Goal: Task Accomplishment & Management: Use online tool/utility

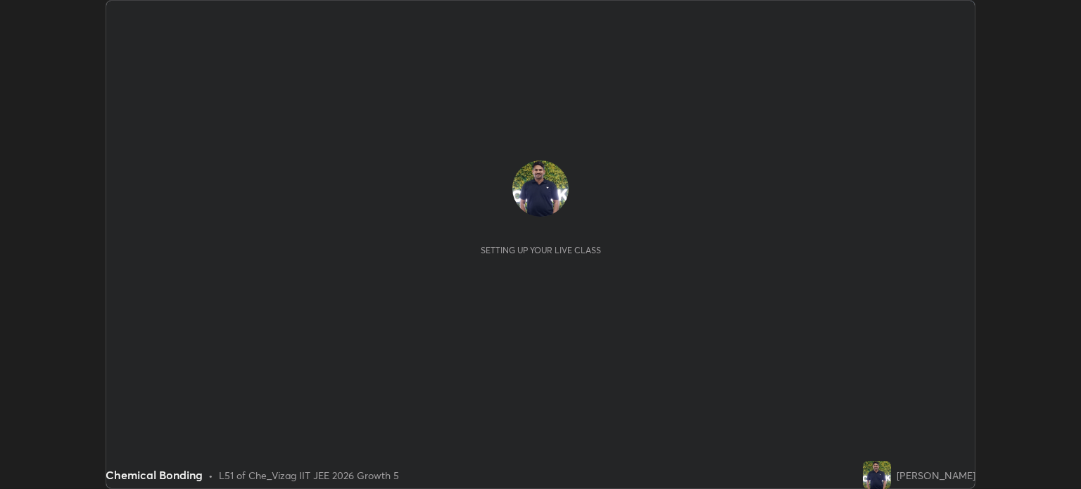
scroll to position [489, 1080]
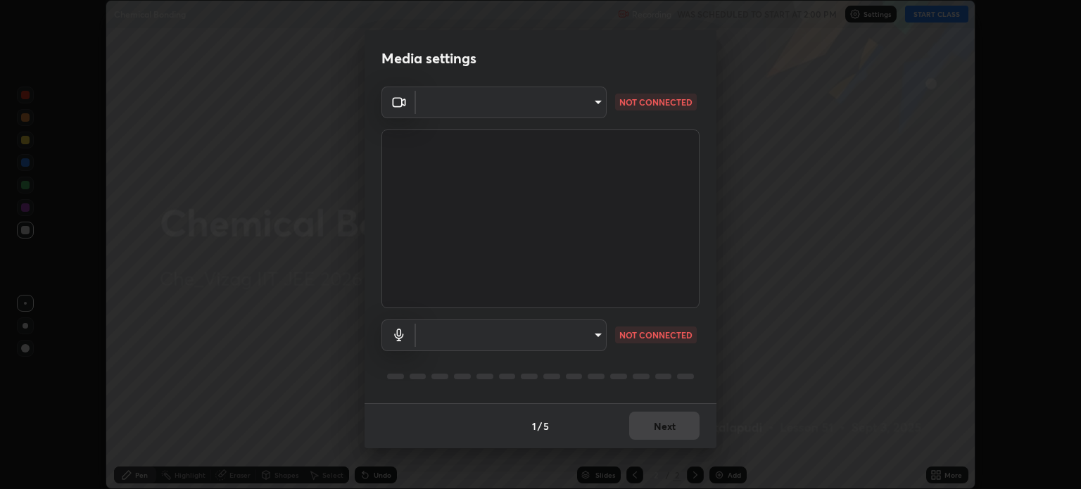
type input "fc350a5d18d2faf4e4e4cfa6e9f0bdafd1df85c1d9af3bf69129c0c2d8bc19d2"
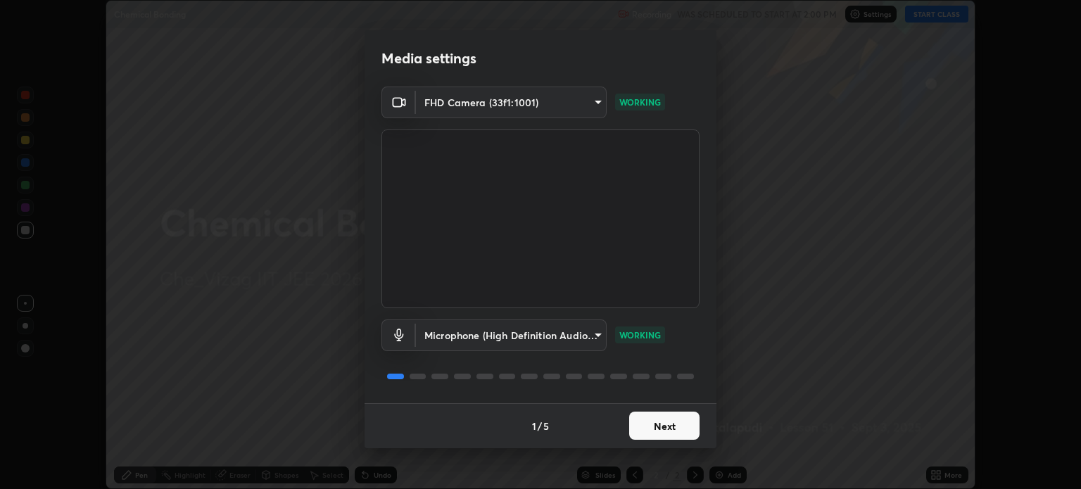
click at [595, 334] on body "Erase all Chemical Bonding Recording WAS SCHEDULED TO START AT 2:00 PM Settings…" at bounding box center [540, 244] width 1081 height 489
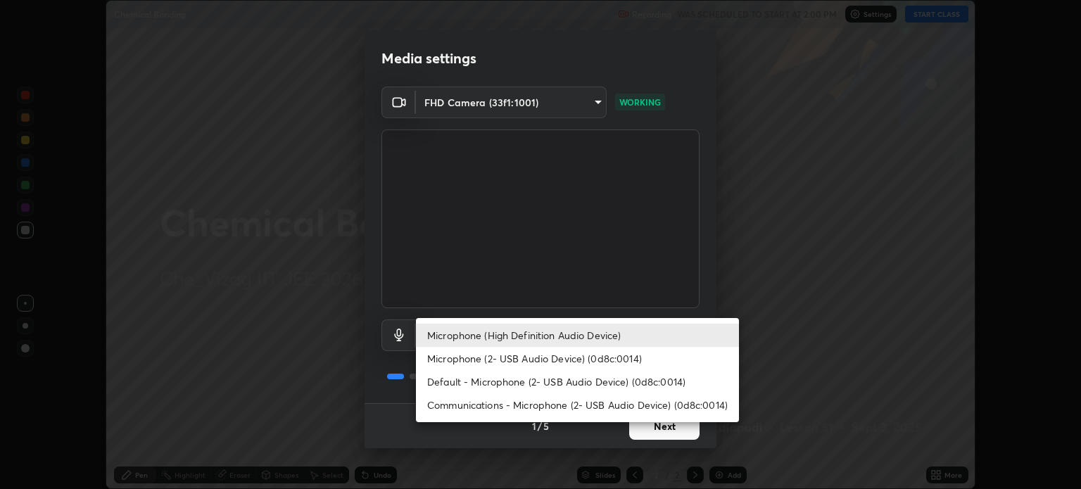
click at [608, 407] on li "Communications - Microphone (2- USB Audio Device) (0d8c:0014)" at bounding box center [577, 404] width 323 height 23
type input "communications"
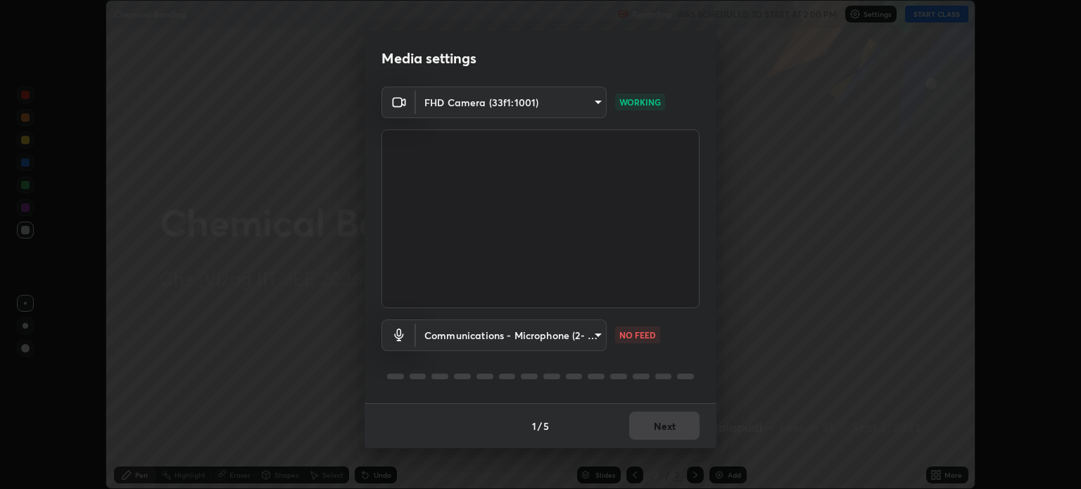
click at [601, 335] on body "Erase all Chemical Bonding Recording WAS SCHEDULED TO START AT 2:00 PM Settings…" at bounding box center [540, 244] width 1081 height 489
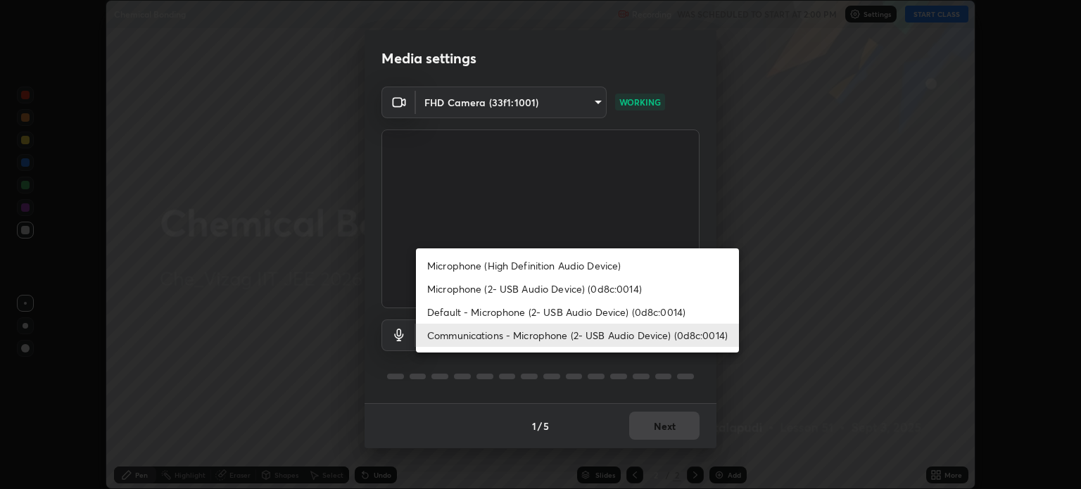
click at [610, 350] on ul "Microphone (High Definition Audio Device) Microphone (2- USB Audio Device) (0d8…" at bounding box center [577, 300] width 323 height 104
click at [616, 360] on div at bounding box center [540, 244] width 1081 height 489
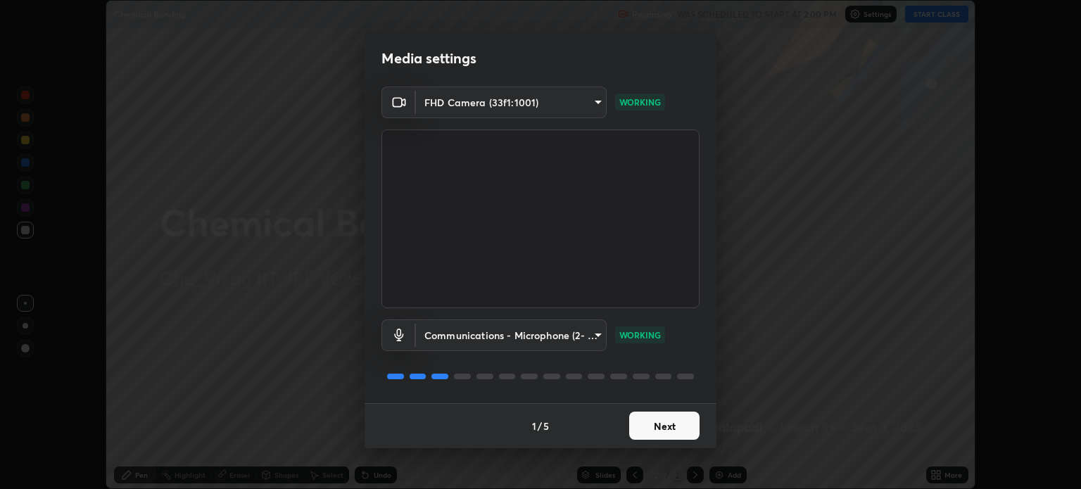
click at [669, 424] on button "Next" at bounding box center [664, 426] width 70 height 28
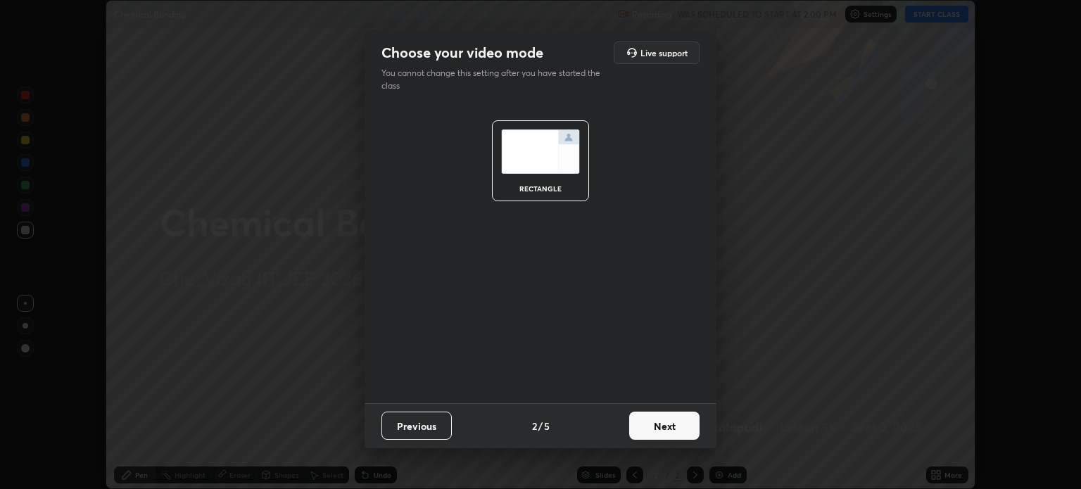
click at [669, 424] on button "Next" at bounding box center [664, 426] width 70 height 28
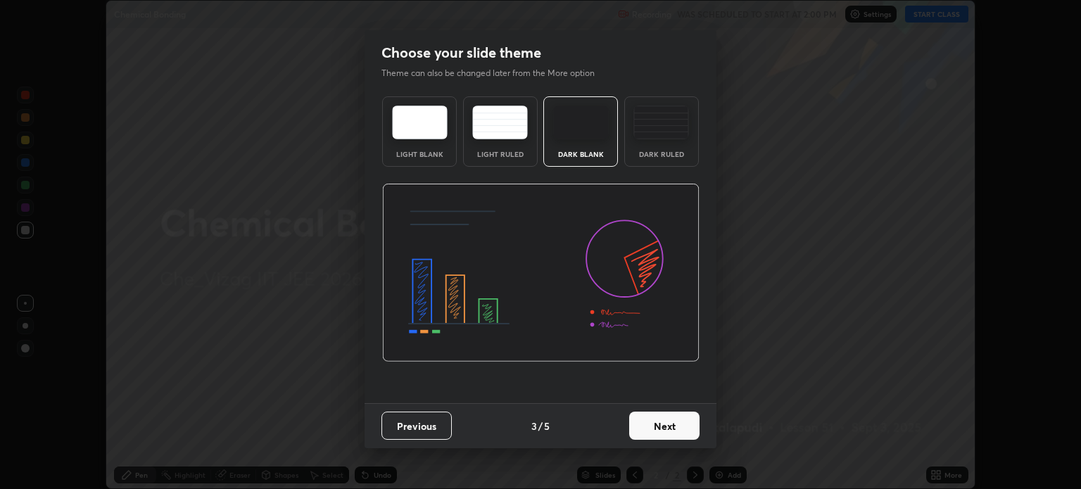
click at [665, 426] on button "Next" at bounding box center [664, 426] width 70 height 28
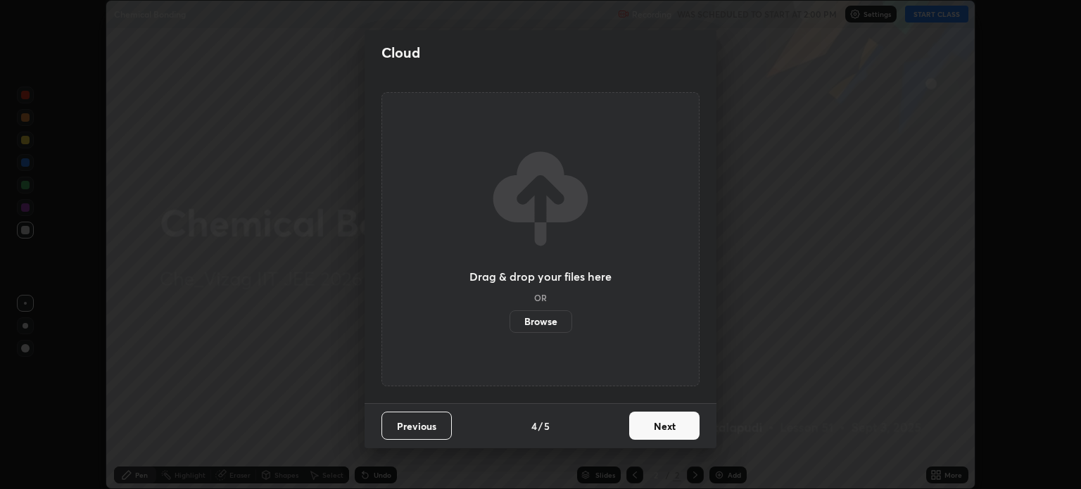
click at [673, 427] on button "Next" at bounding box center [664, 426] width 70 height 28
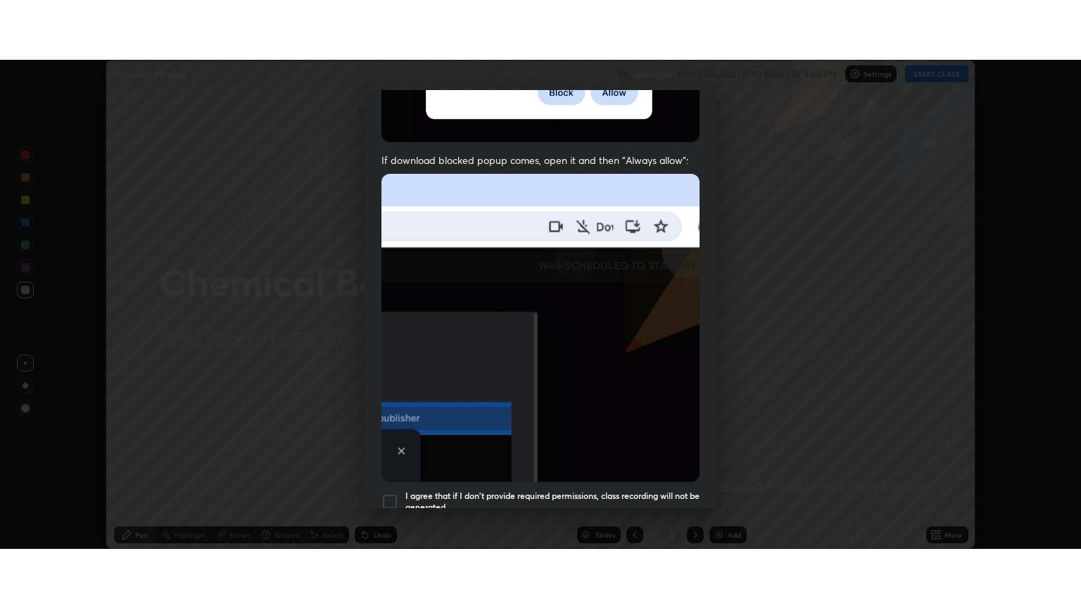
scroll to position [285, 0]
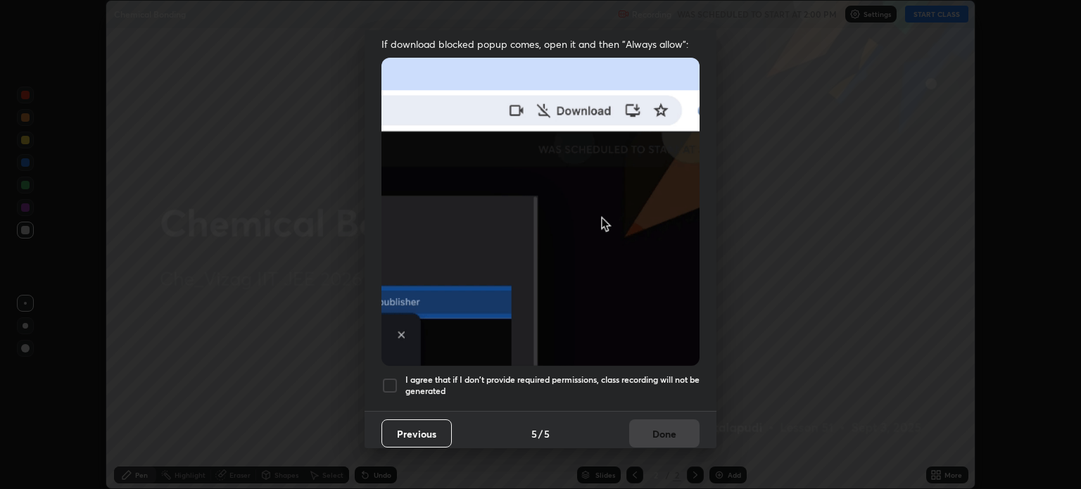
click at [391, 379] on div at bounding box center [389, 385] width 17 height 17
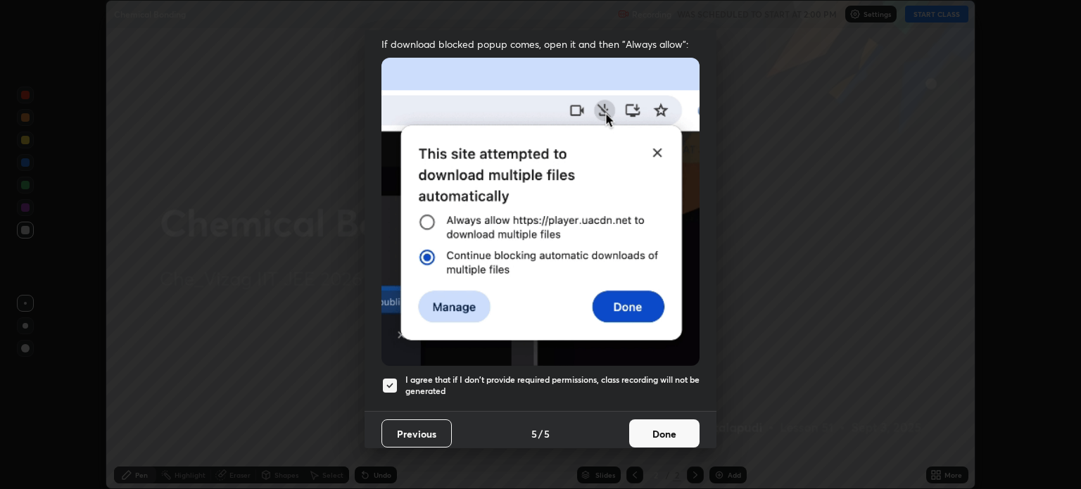
click at [659, 429] on button "Done" at bounding box center [664, 433] width 70 height 28
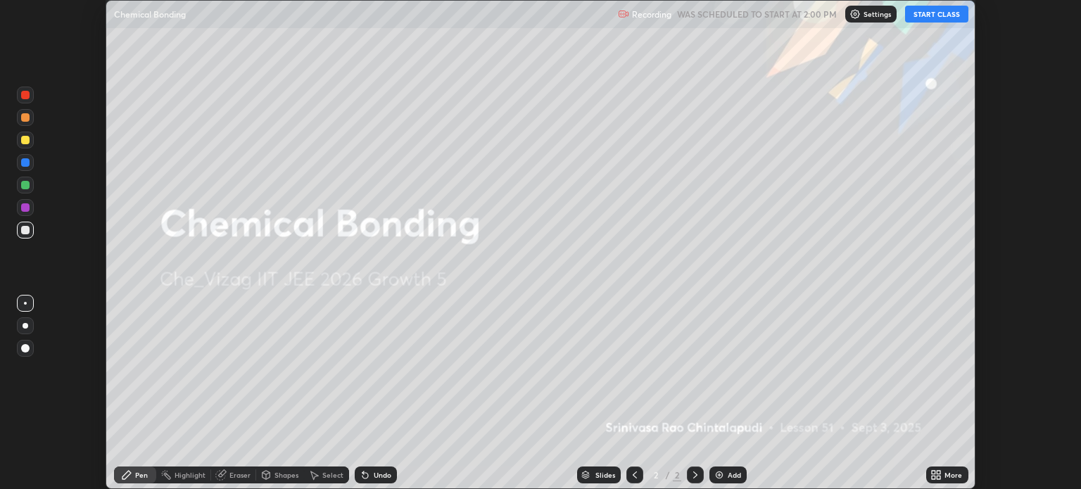
click at [721, 472] on img at bounding box center [719, 474] width 11 height 11
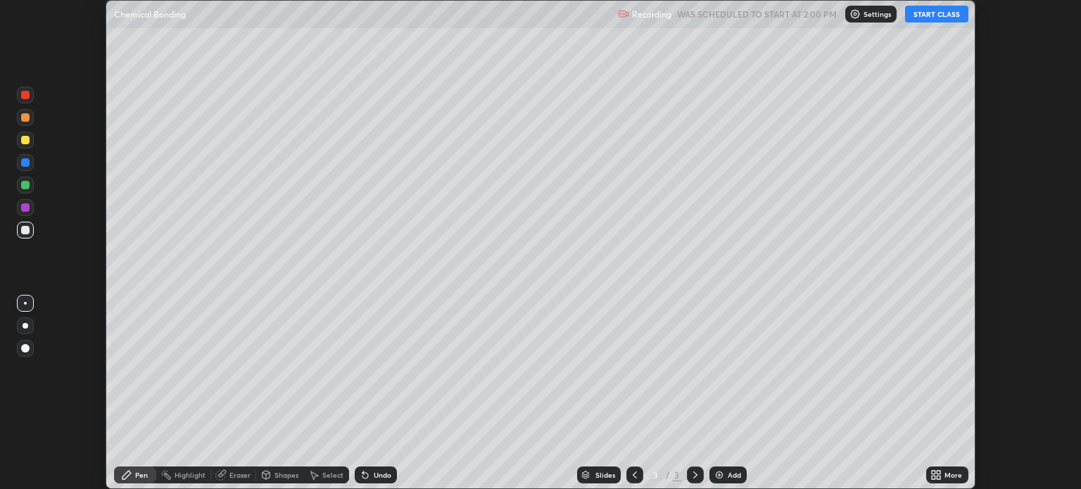
click at [936, 14] on button "START CLASS" at bounding box center [936, 14] width 63 height 17
click at [946, 471] on div "More" at bounding box center [953, 474] width 18 height 7
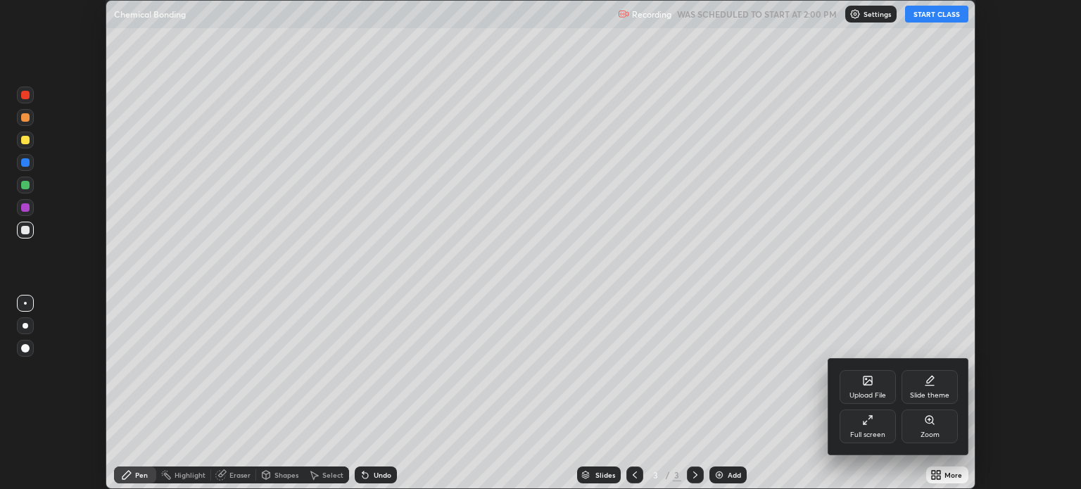
click at [870, 417] on icon at bounding box center [870, 418] width 4 height 4
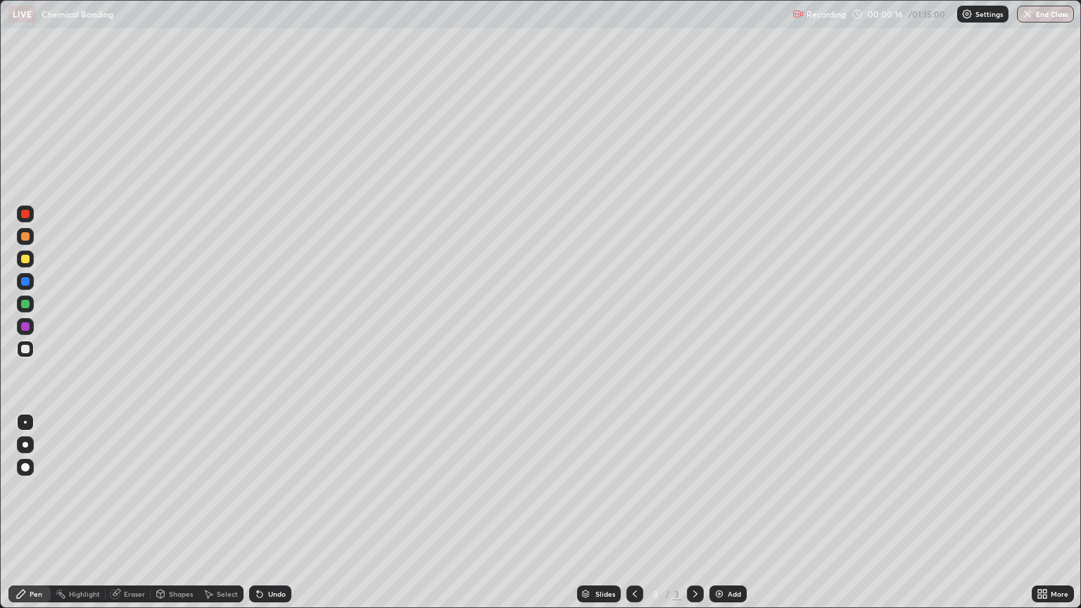
click at [26, 446] on div at bounding box center [26, 445] width 6 height 6
click at [27, 260] on div at bounding box center [25, 259] width 8 height 8
click at [132, 488] on div "Eraser" at bounding box center [134, 593] width 21 height 7
click at [40, 488] on div "Pen" at bounding box center [36, 593] width 13 height 7
click at [280, 488] on div "Undo" at bounding box center [270, 593] width 42 height 17
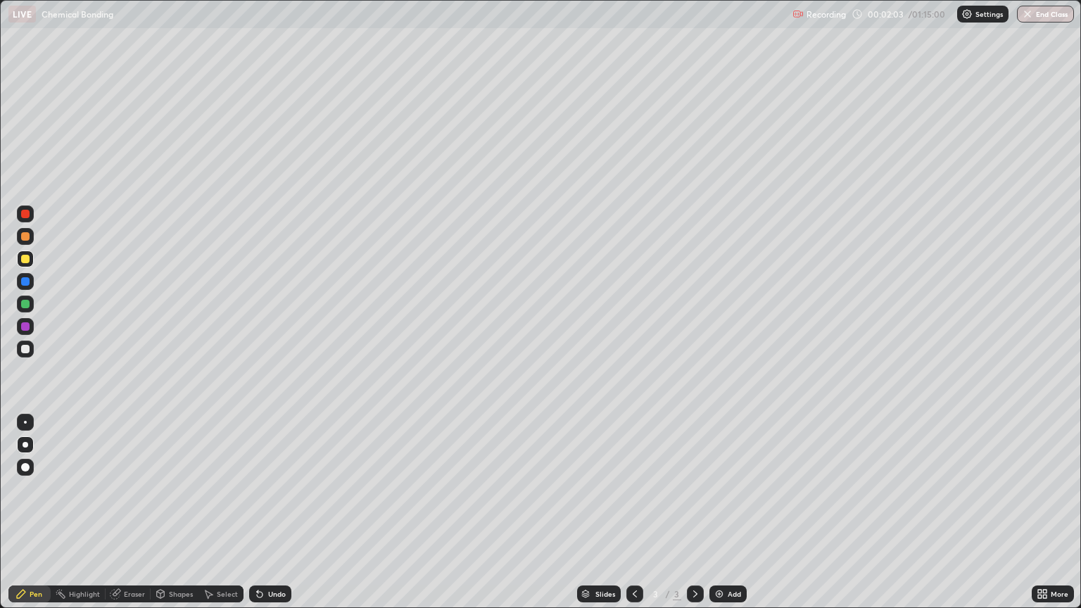
click at [25, 350] on div at bounding box center [25, 349] width 8 height 8
click at [272, 488] on div "Undo" at bounding box center [270, 593] width 42 height 17
click at [275, 488] on div "Undo" at bounding box center [277, 593] width 18 height 7
click at [271, 488] on div "Undo" at bounding box center [270, 593] width 42 height 17
click at [268, 488] on div "Undo" at bounding box center [277, 593] width 18 height 7
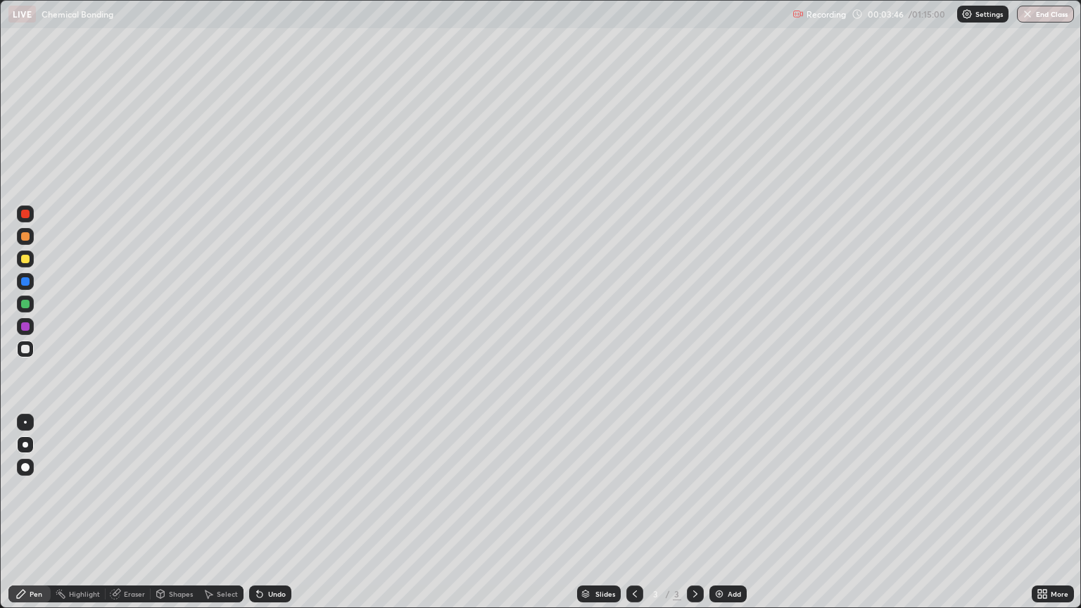
click at [269, 488] on div "Undo" at bounding box center [277, 593] width 18 height 7
click at [271, 488] on div "Undo" at bounding box center [277, 593] width 18 height 7
click at [274, 488] on div "Undo" at bounding box center [277, 593] width 18 height 7
click at [277, 488] on div "Undo" at bounding box center [277, 593] width 18 height 7
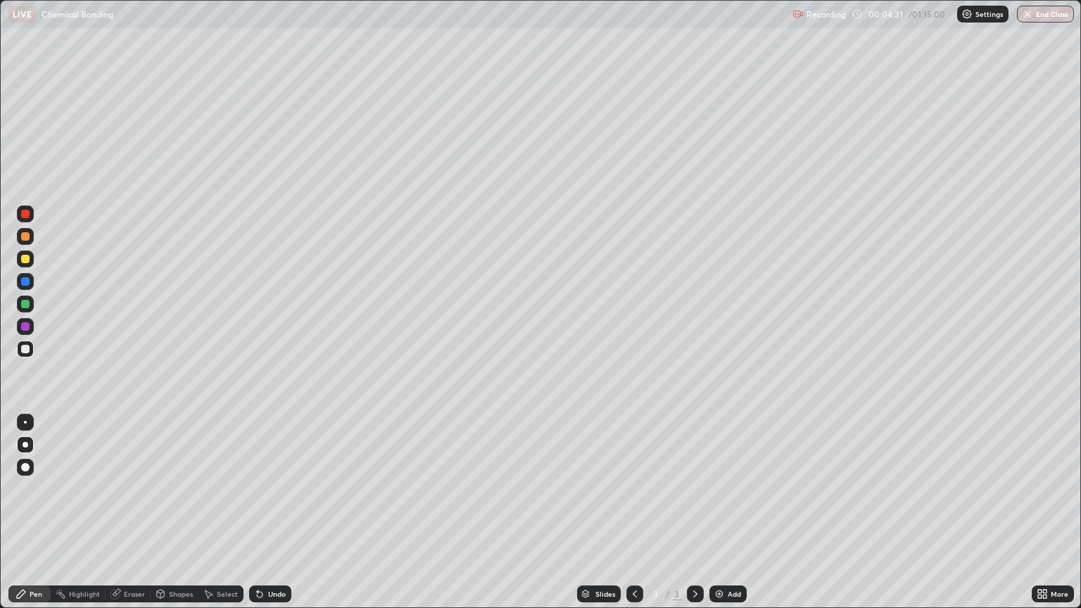
click at [277, 488] on div "Undo" at bounding box center [277, 593] width 18 height 7
click at [279, 488] on div "Undo" at bounding box center [277, 593] width 18 height 7
click at [274, 488] on div "Undo" at bounding box center [277, 593] width 18 height 7
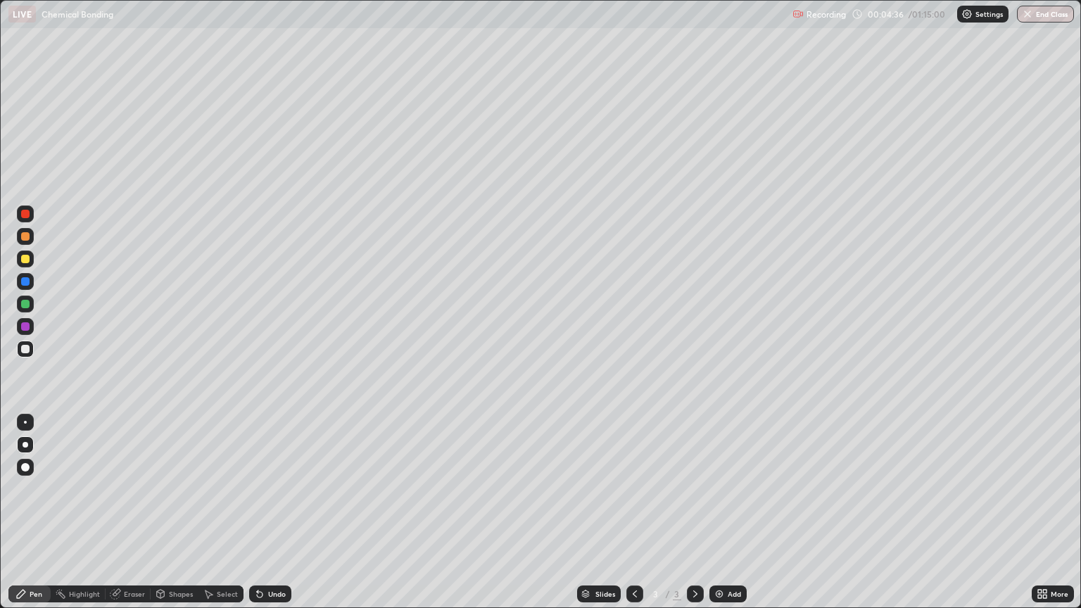
click at [274, 488] on div "Undo" at bounding box center [277, 593] width 18 height 7
click at [270, 488] on div "Undo" at bounding box center [277, 593] width 18 height 7
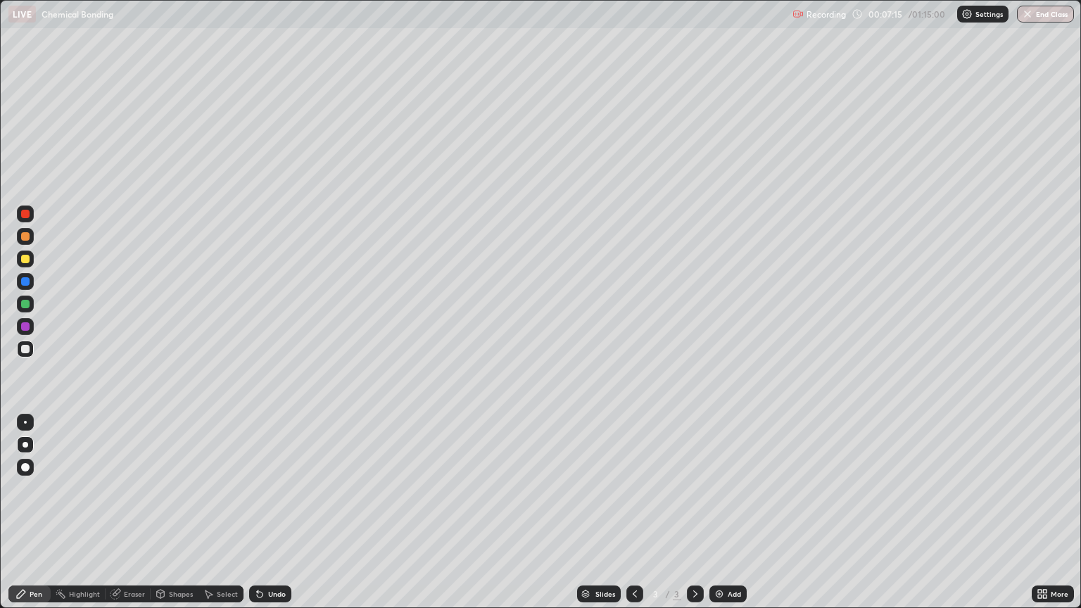
click at [270, 488] on div "Undo" at bounding box center [277, 593] width 18 height 7
click at [263, 488] on icon at bounding box center [259, 593] width 11 height 11
click at [23, 262] on div at bounding box center [25, 259] width 8 height 8
click at [272, 488] on div "Undo" at bounding box center [270, 593] width 42 height 17
click at [722, 488] on img at bounding box center [719, 593] width 11 height 11
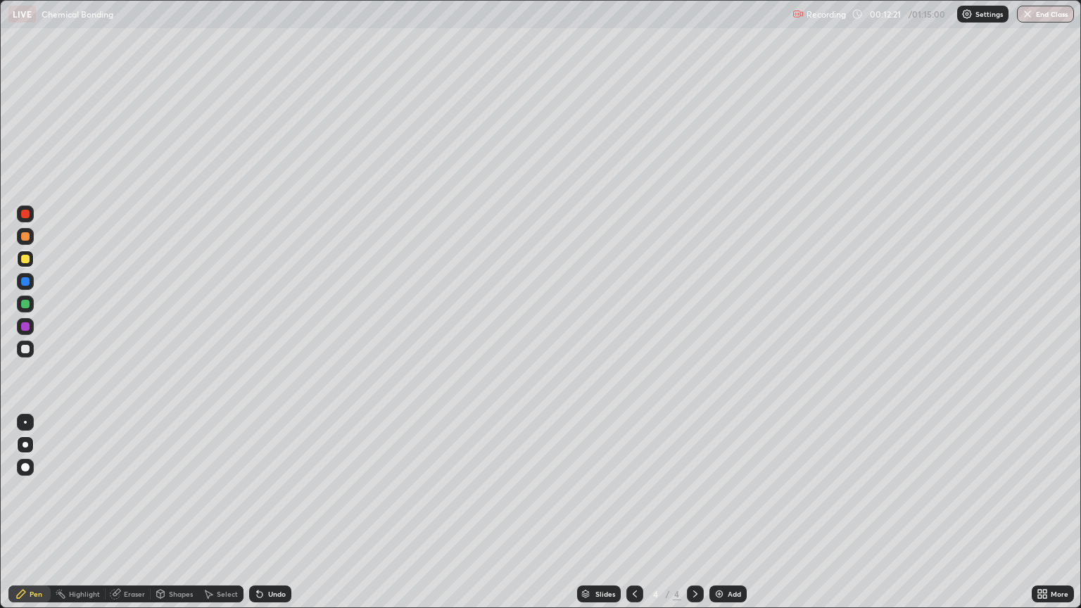
click at [23, 236] on div at bounding box center [25, 236] width 8 height 8
click at [268, 488] on div "Undo" at bounding box center [277, 593] width 18 height 7
click at [25, 351] on div at bounding box center [25, 349] width 8 height 8
click at [274, 488] on div "Undo" at bounding box center [277, 593] width 18 height 7
click at [270, 488] on div "Undo" at bounding box center [277, 593] width 18 height 7
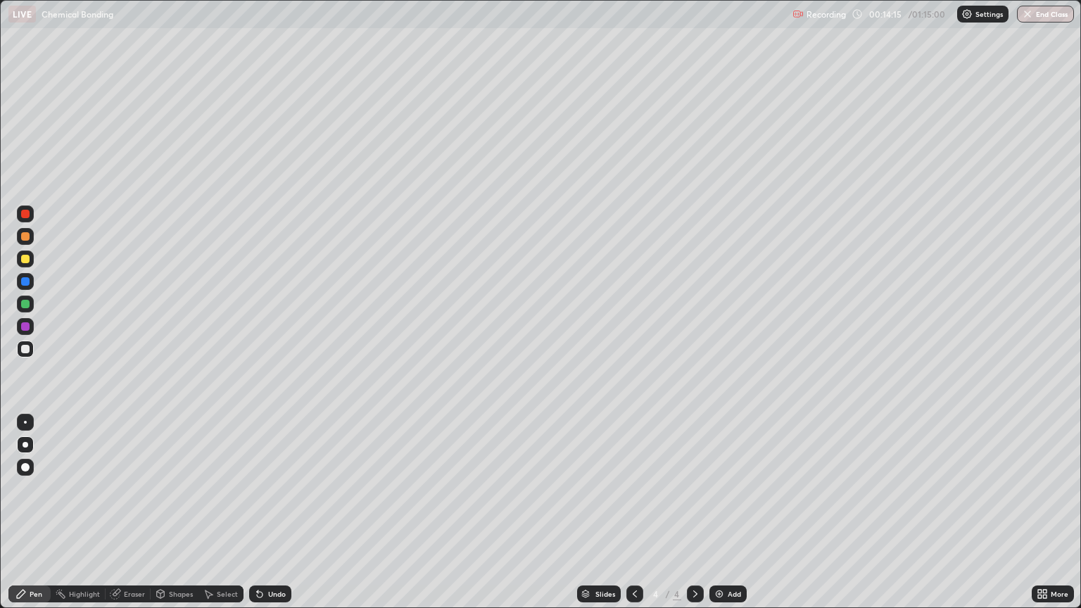
click at [268, 488] on div "Undo" at bounding box center [277, 593] width 18 height 7
click at [269, 488] on div "Undo" at bounding box center [270, 593] width 42 height 17
click at [268, 488] on div "Undo" at bounding box center [277, 593] width 18 height 7
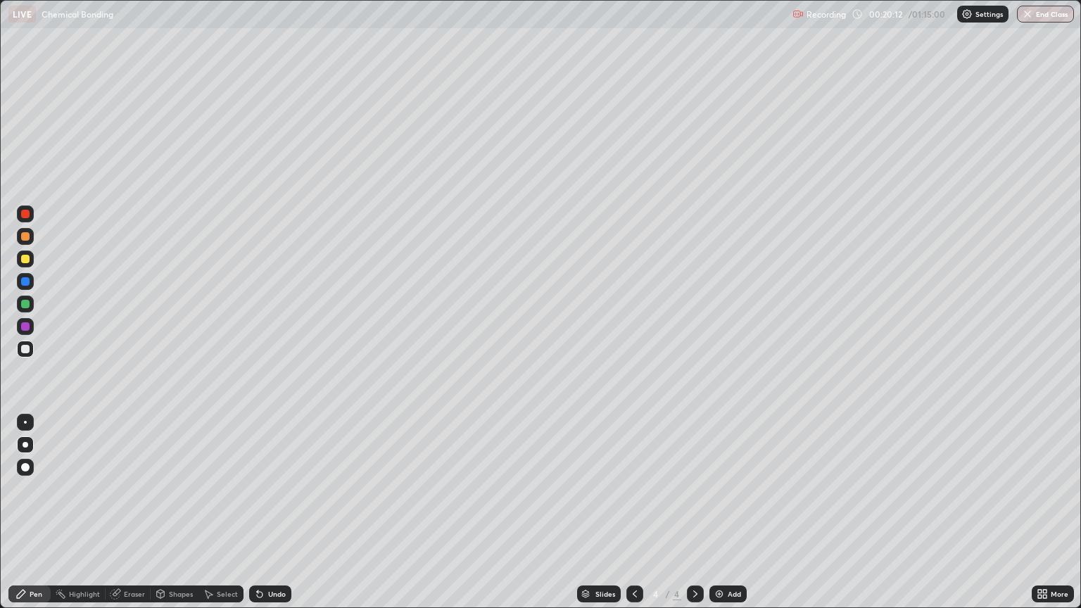
click at [274, 488] on div "Undo" at bounding box center [277, 593] width 18 height 7
click at [268, 488] on div "Undo" at bounding box center [277, 593] width 18 height 7
click at [138, 488] on div "Eraser" at bounding box center [134, 593] width 21 height 7
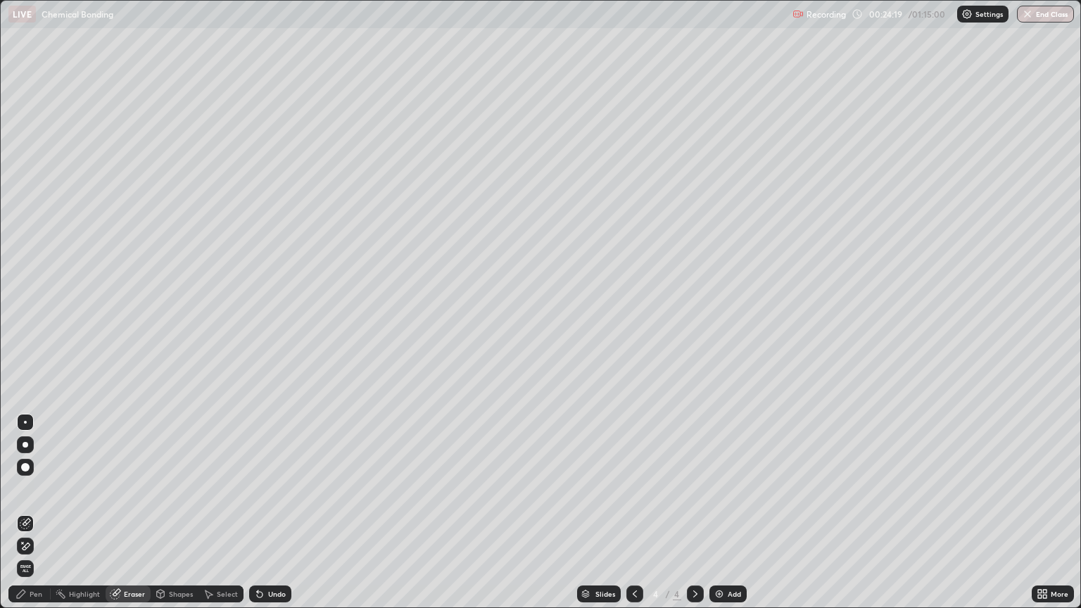
click at [729, 488] on div "Add" at bounding box center [734, 593] width 13 height 7
click at [37, 488] on div "Pen" at bounding box center [36, 593] width 13 height 7
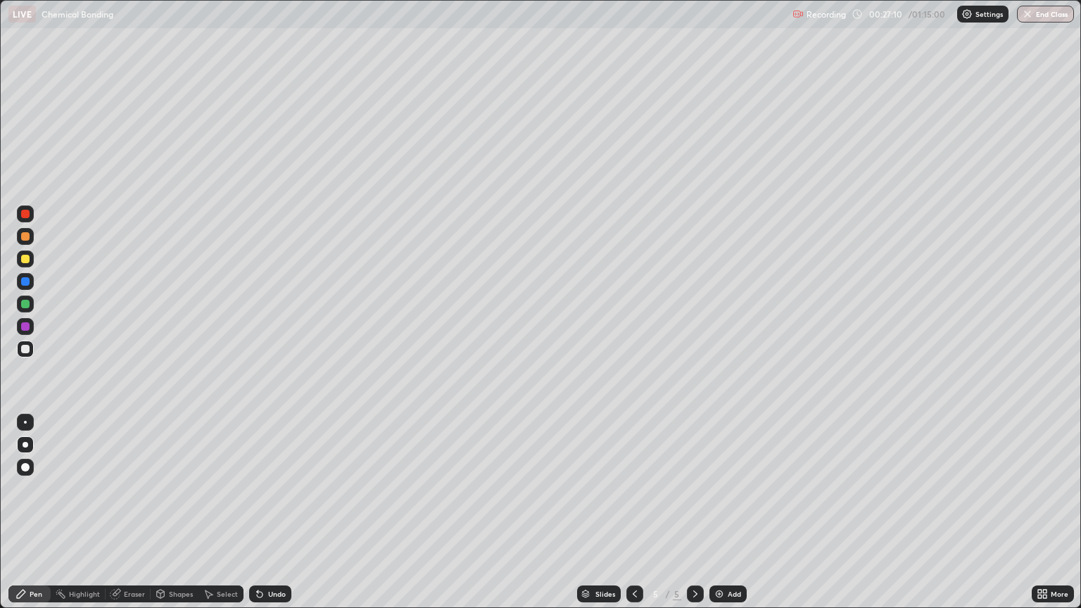
click at [25, 260] on div at bounding box center [25, 259] width 8 height 8
click at [25, 349] on div at bounding box center [25, 349] width 8 height 8
click at [270, 488] on div "Undo" at bounding box center [277, 593] width 18 height 7
click at [268, 488] on div "Undo" at bounding box center [277, 593] width 18 height 7
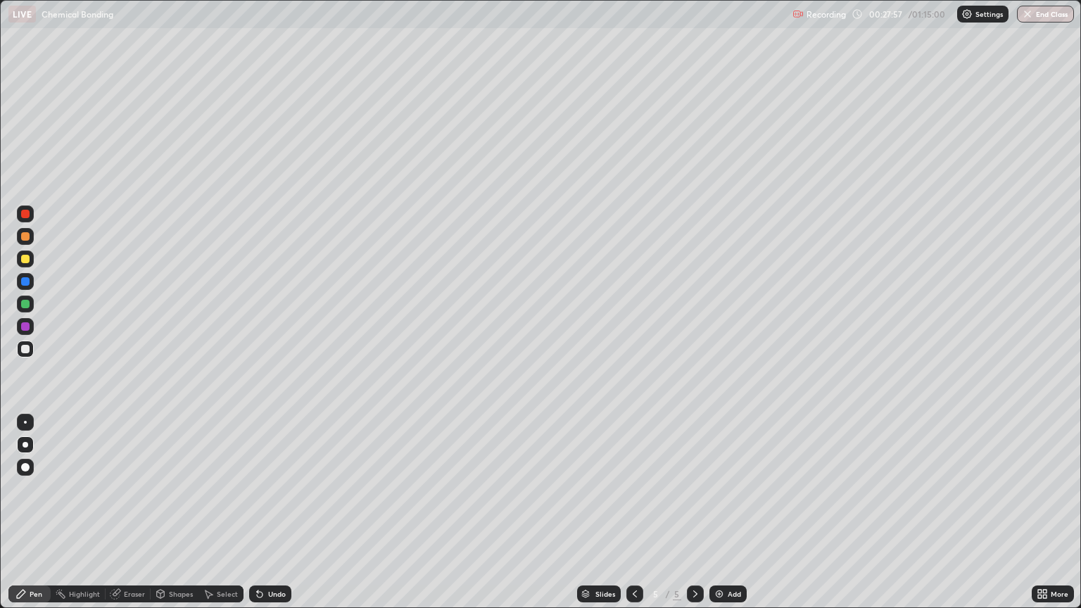
click at [272, 488] on div "Undo" at bounding box center [277, 593] width 18 height 7
click at [27, 300] on div at bounding box center [25, 304] width 8 height 8
click at [270, 488] on div "Undo" at bounding box center [270, 593] width 42 height 17
click at [27, 349] on div at bounding box center [25, 349] width 8 height 8
click at [27, 259] on div at bounding box center [25, 259] width 8 height 8
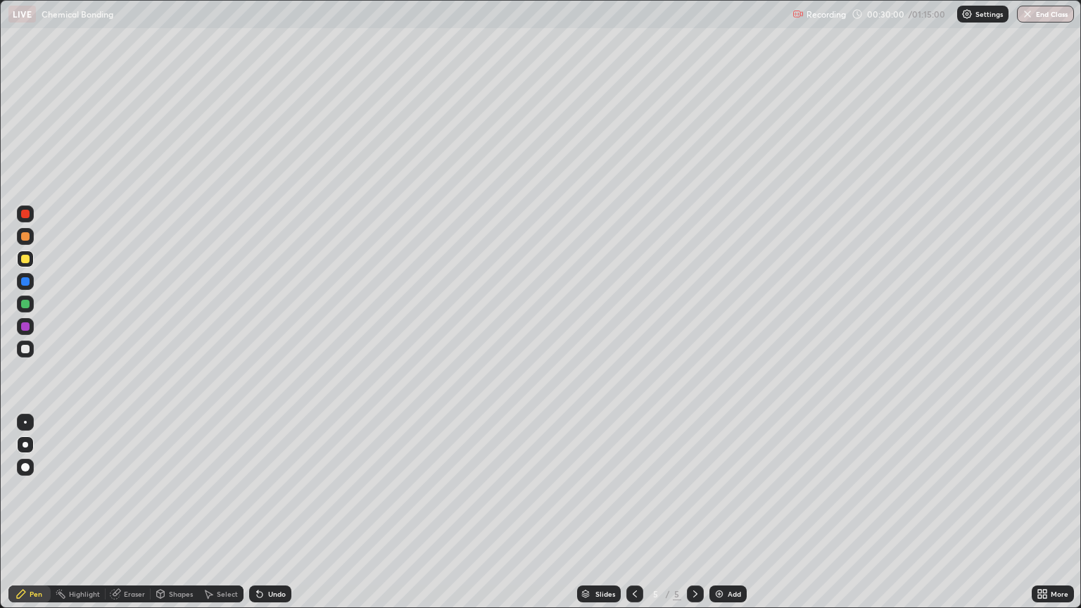
click at [265, 488] on div "Undo" at bounding box center [270, 593] width 42 height 17
click at [633, 488] on icon at bounding box center [634, 593] width 11 height 11
click at [694, 488] on icon at bounding box center [695, 593] width 11 height 11
click at [717, 488] on img at bounding box center [719, 593] width 11 height 11
click at [24, 239] on div at bounding box center [25, 236] width 8 height 8
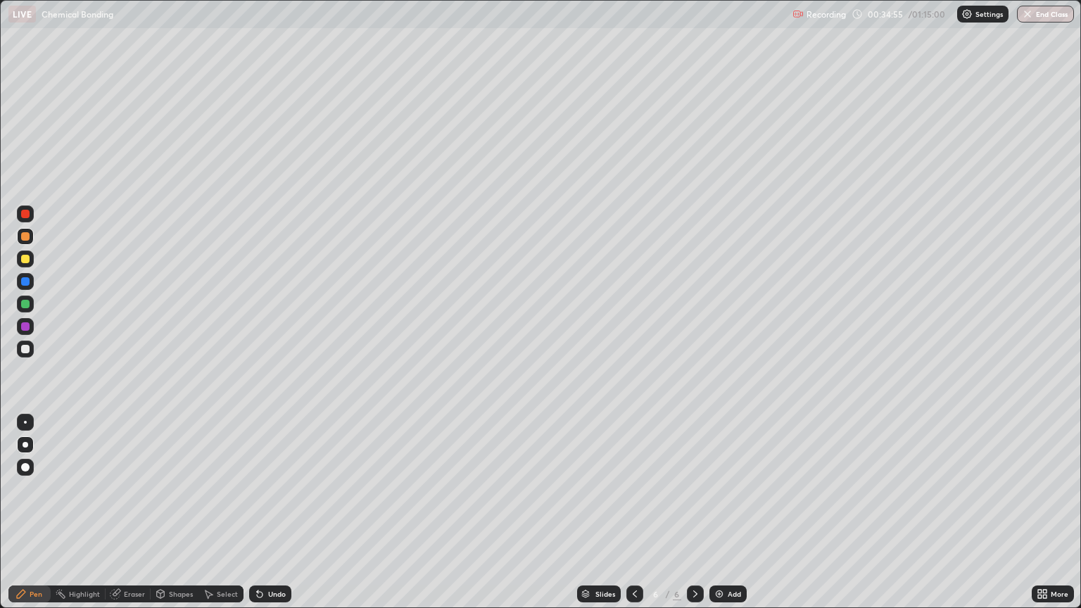
click at [26, 350] on div at bounding box center [25, 349] width 8 height 8
click at [633, 488] on icon at bounding box center [634, 593] width 11 height 11
click at [694, 488] on icon at bounding box center [695, 593] width 11 height 11
click at [276, 488] on div "Undo" at bounding box center [270, 593] width 42 height 17
click at [277, 488] on div "Undo" at bounding box center [277, 593] width 18 height 7
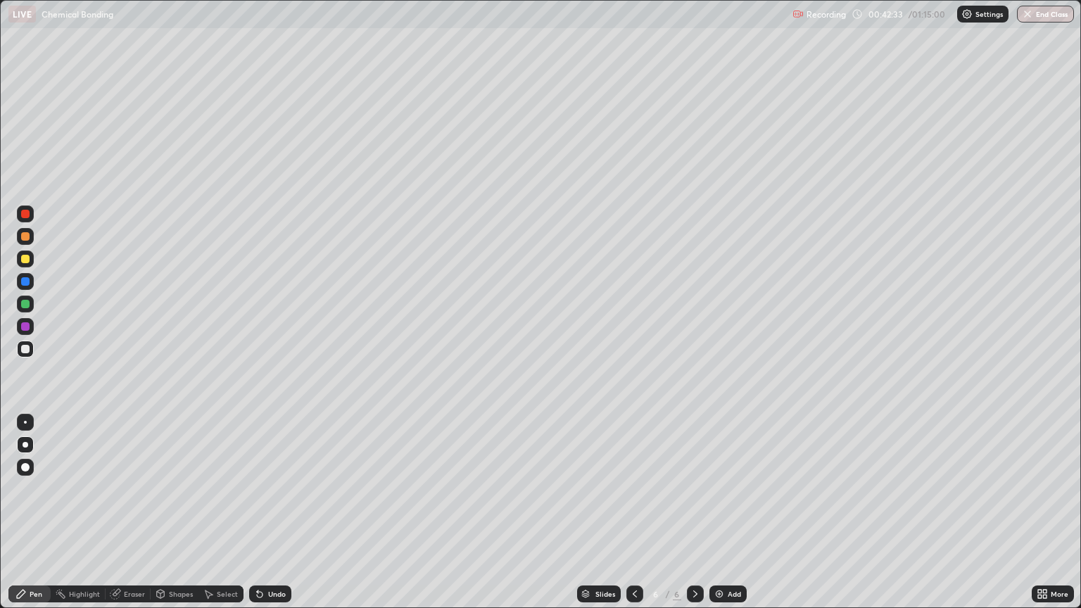
click at [277, 488] on div "Undo" at bounding box center [277, 593] width 18 height 7
click at [273, 488] on div "Undo" at bounding box center [277, 593] width 18 height 7
click at [277, 488] on div "Undo" at bounding box center [270, 593] width 42 height 17
click at [279, 488] on div "Undo" at bounding box center [270, 593] width 42 height 17
click at [23, 265] on div at bounding box center [25, 259] width 17 height 17
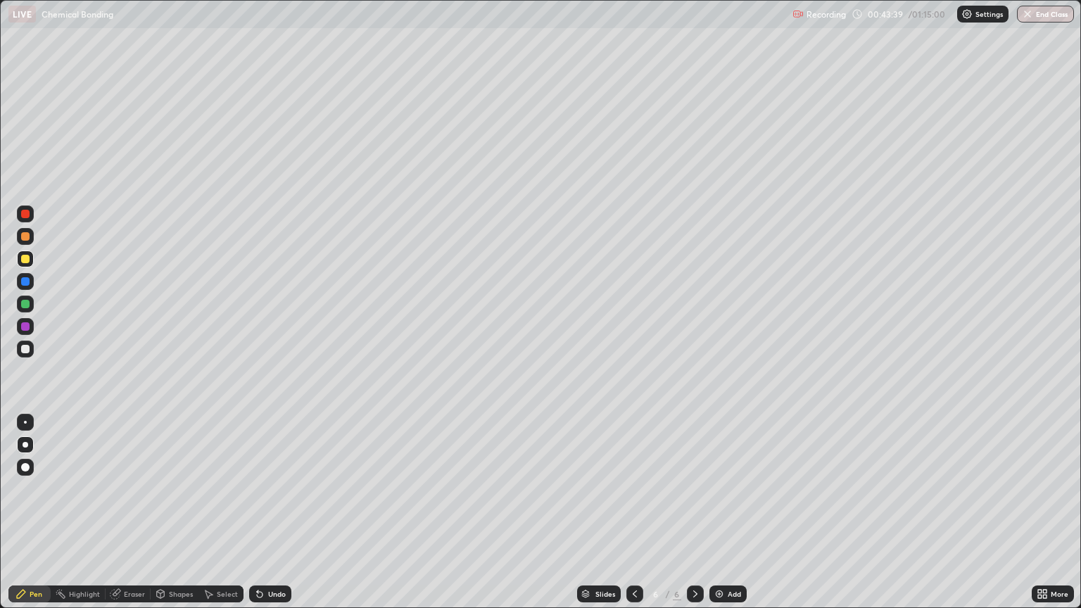
click at [274, 488] on div "Undo" at bounding box center [277, 593] width 18 height 7
click at [133, 488] on div "Eraser" at bounding box center [134, 593] width 21 height 7
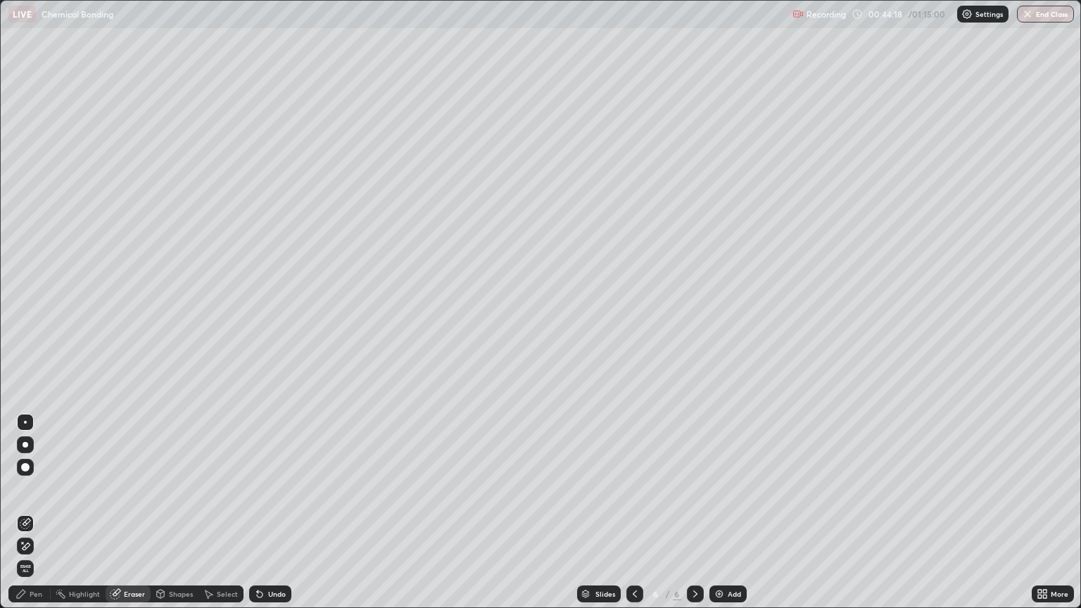
click at [33, 488] on div "Pen" at bounding box center [29, 593] width 42 height 17
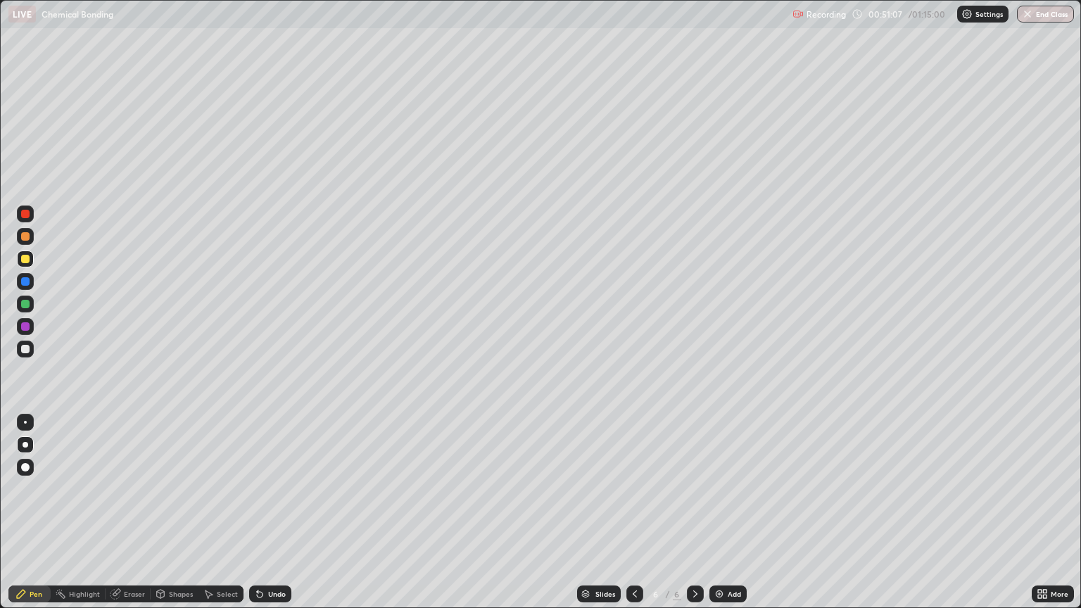
click at [714, 488] on img at bounding box center [719, 593] width 11 height 11
click at [27, 350] on div at bounding box center [25, 349] width 8 height 8
click at [634, 488] on icon at bounding box center [634, 593] width 11 height 11
click at [692, 488] on icon at bounding box center [695, 593] width 11 height 11
click at [26, 258] on div at bounding box center [25, 259] width 8 height 8
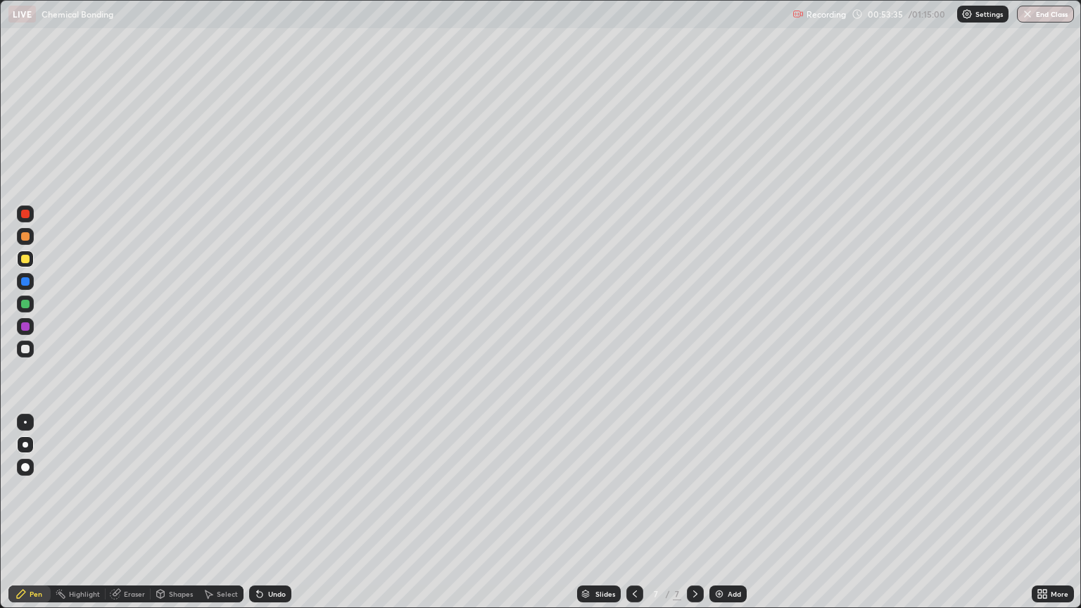
click at [266, 488] on div "Undo" at bounding box center [270, 593] width 42 height 17
click at [268, 488] on div "Undo" at bounding box center [277, 593] width 18 height 7
click at [27, 304] on div at bounding box center [25, 304] width 8 height 8
click at [23, 349] on div at bounding box center [25, 349] width 8 height 8
click at [274, 488] on div "Undo" at bounding box center [277, 593] width 18 height 7
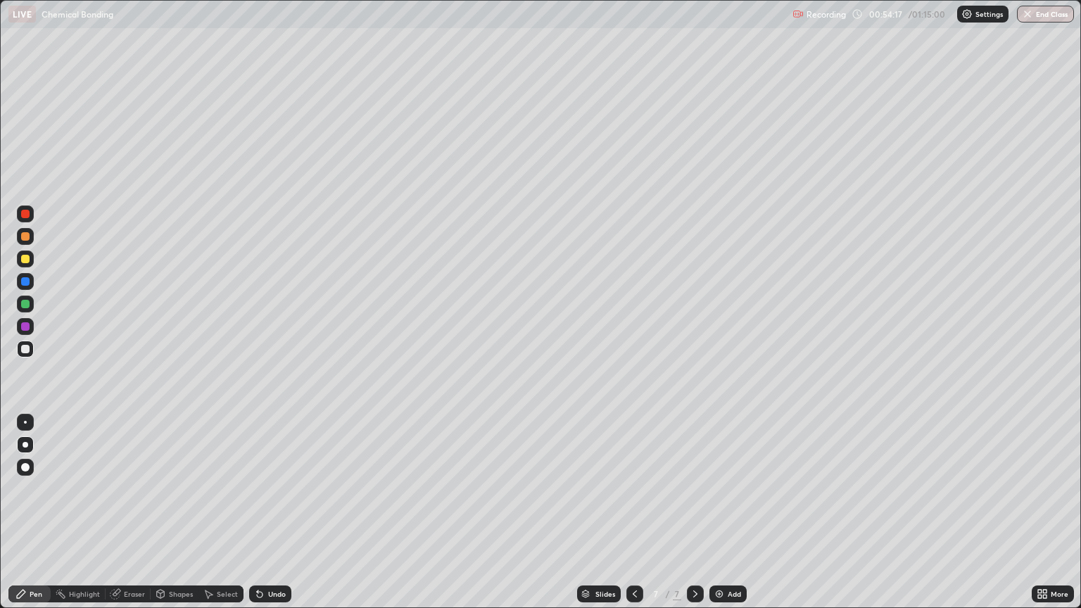
click at [272, 488] on div "Undo" at bounding box center [270, 593] width 42 height 17
click at [265, 488] on div "Undo" at bounding box center [270, 593] width 42 height 17
click at [272, 488] on div "Undo" at bounding box center [277, 593] width 18 height 7
click at [25, 260] on div at bounding box center [25, 259] width 8 height 8
click at [268, 488] on div "Undo" at bounding box center [270, 593] width 42 height 17
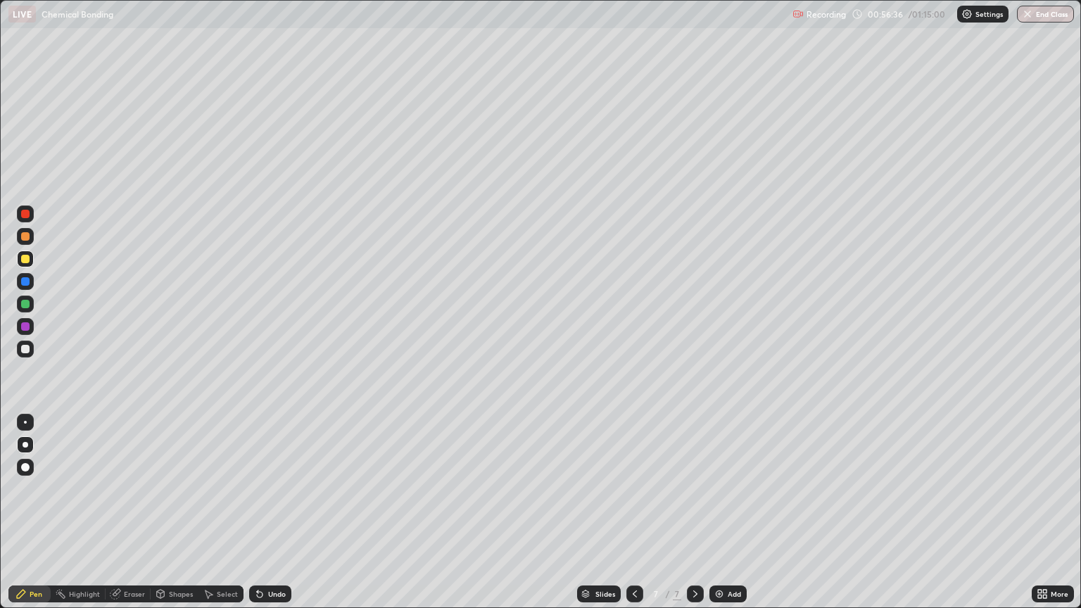
click at [275, 488] on div "Undo" at bounding box center [277, 593] width 18 height 7
click at [265, 488] on div "Undo" at bounding box center [270, 593] width 42 height 17
click at [274, 488] on div "Undo" at bounding box center [270, 593] width 42 height 17
click at [28, 349] on div at bounding box center [25, 349] width 8 height 8
click at [28, 262] on div at bounding box center [25, 259] width 8 height 8
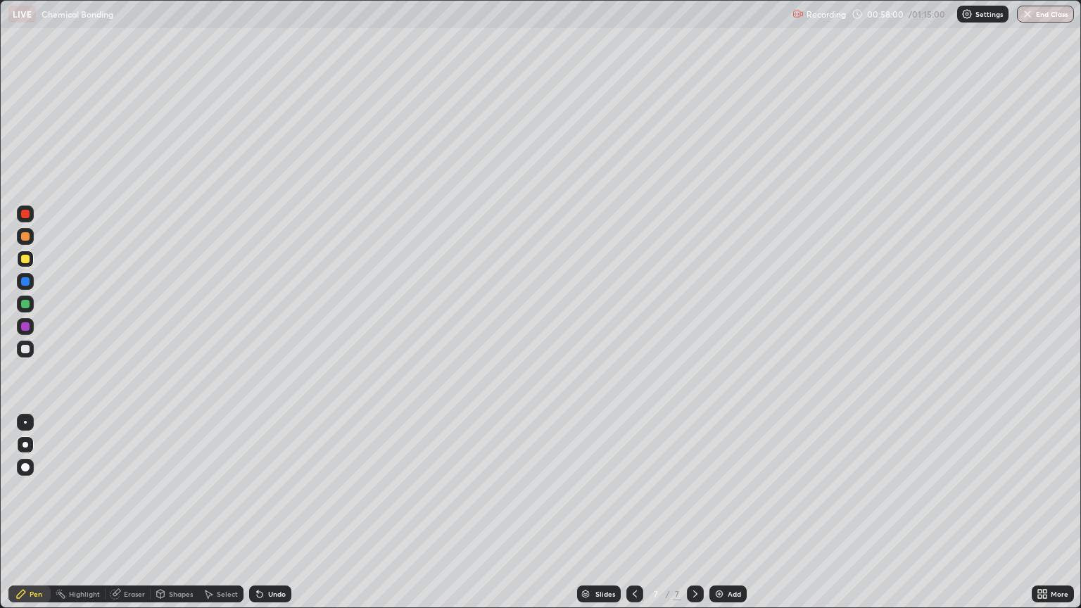
click at [264, 488] on div "Undo" at bounding box center [270, 593] width 42 height 17
click at [715, 488] on img at bounding box center [719, 593] width 11 height 11
click at [25, 349] on div at bounding box center [25, 349] width 8 height 8
click at [271, 488] on div "Undo" at bounding box center [277, 593] width 18 height 7
click at [279, 488] on div "Undo" at bounding box center [270, 593] width 42 height 17
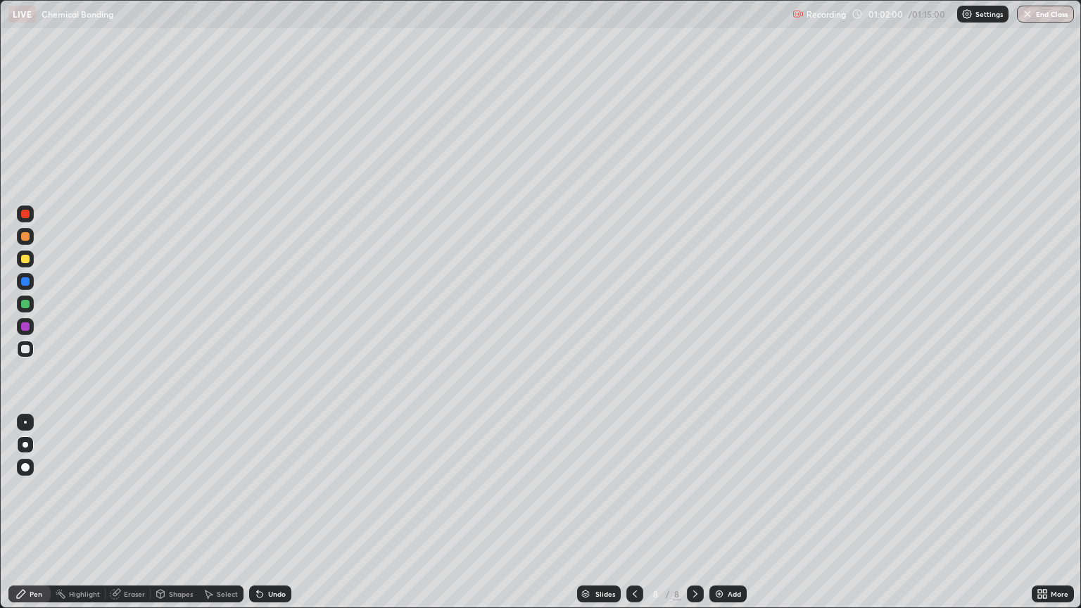
click at [276, 488] on div "Undo" at bounding box center [277, 593] width 18 height 7
click at [268, 488] on div "Undo" at bounding box center [277, 593] width 18 height 7
click at [263, 488] on div "Undo" at bounding box center [270, 593] width 42 height 17
click at [262, 488] on icon at bounding box center [259, 593] width 11 height 11
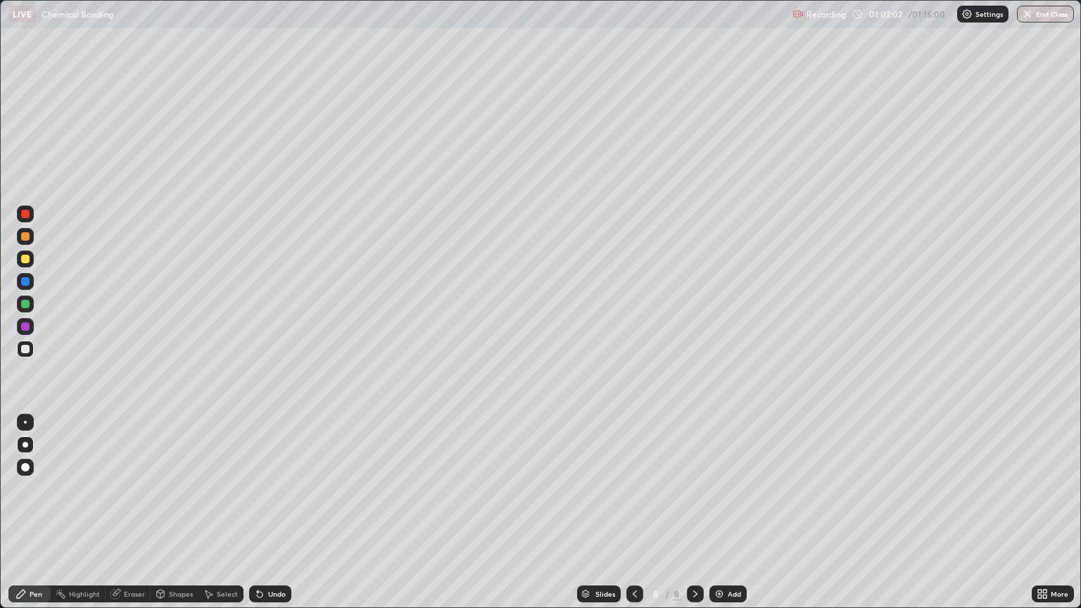
click at [264, 488] on div "Undo" at bounding box center [270, 593] width 42 height 17
click at [262, 488] on icon at bounding box center [259, 593] width 11 height 11
click at [259, 488] on icon at bounding box center [259, 593] width 11 height 11
click at [258, 488] on icon at bounding box center [260, 595] width 6 height 6
click at [257, 488] on icon at bounding box center [260, 595] width 6 height 6
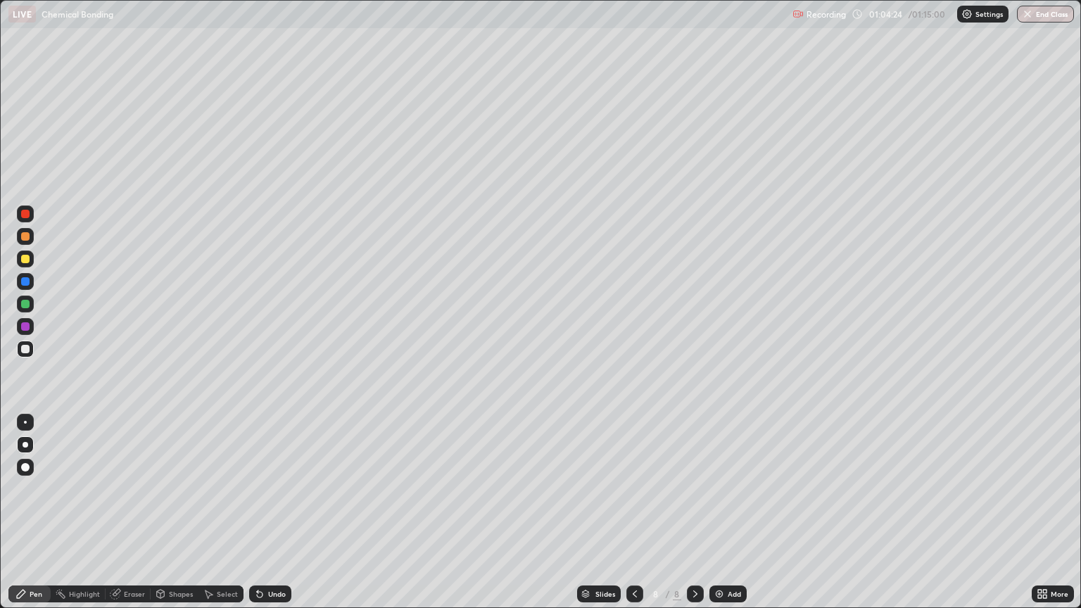
click at [270, 488] on div "Undo" at bounding box center [270, 593] width 42 height 17
click at [270, 488] on div "Undo" at bounding box center [277, 593] width 18 height 7
click at [272, 488] on div "Undo" at bounding box center [270, 593] width 42 height 17
click at [274, 488] on div "Undo" at bounding box center [270, 593] width 42 height 17
click at [274, 488] on div "Undo" at bounding box center [277, 593] width 18 height 7
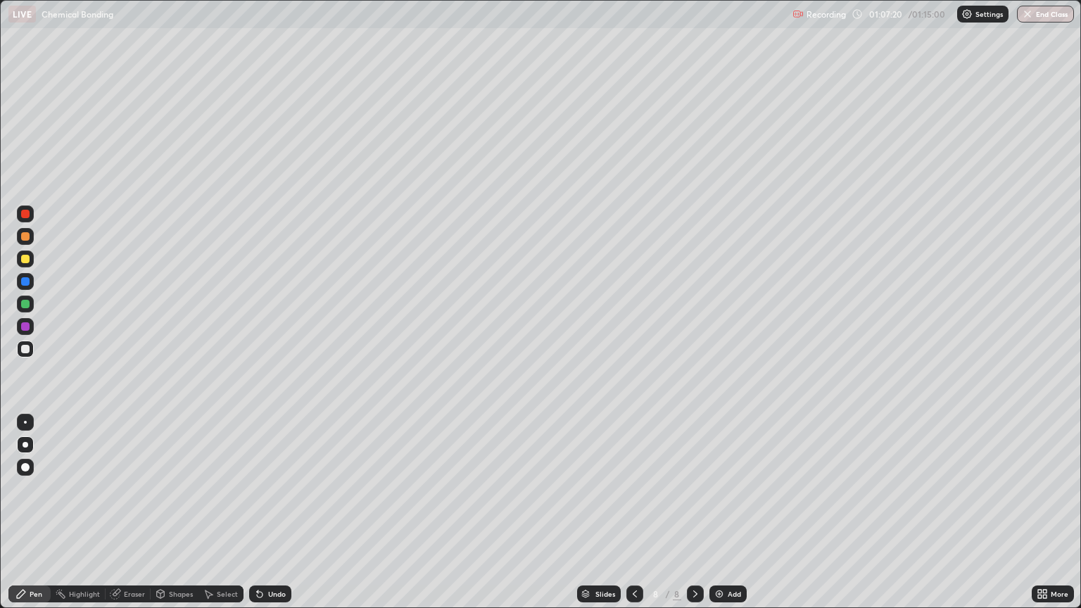
click at [29, 258] on div at bounding box center [25, 259] width 8 height 8
click at [277, 488] on div "Undo" at bounding box center [277, 593] width 18 height 7
click at [1056, 19] on button "End Class" at bounding box center [1046, 14] width 56 height 17
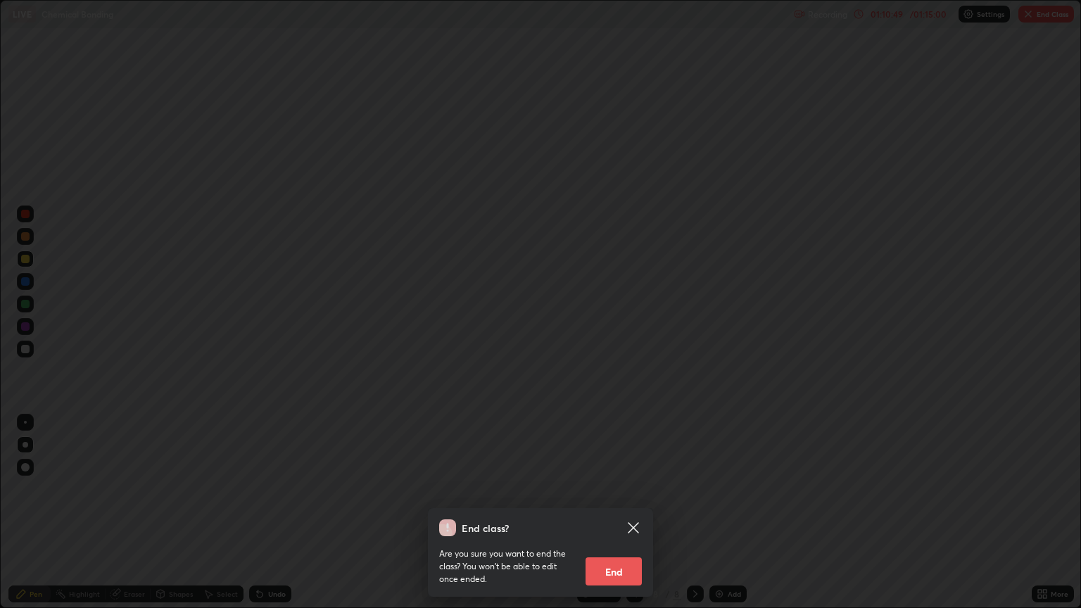
click at [621, 488] on button "End" at bounding box center [613, 571] width 56 height 28
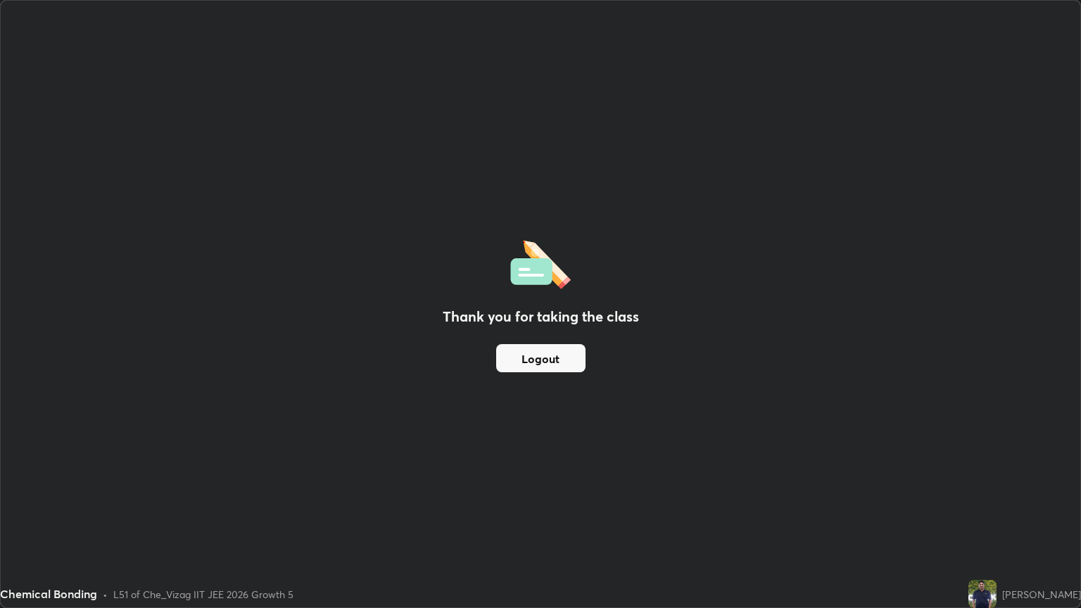
click at [547, 354] on button "Logout" at bounding box center [540, 358] width 89 height 28
click at [544, 365] on button "Logout" at bounding box center [540, 358] width 89 height 28
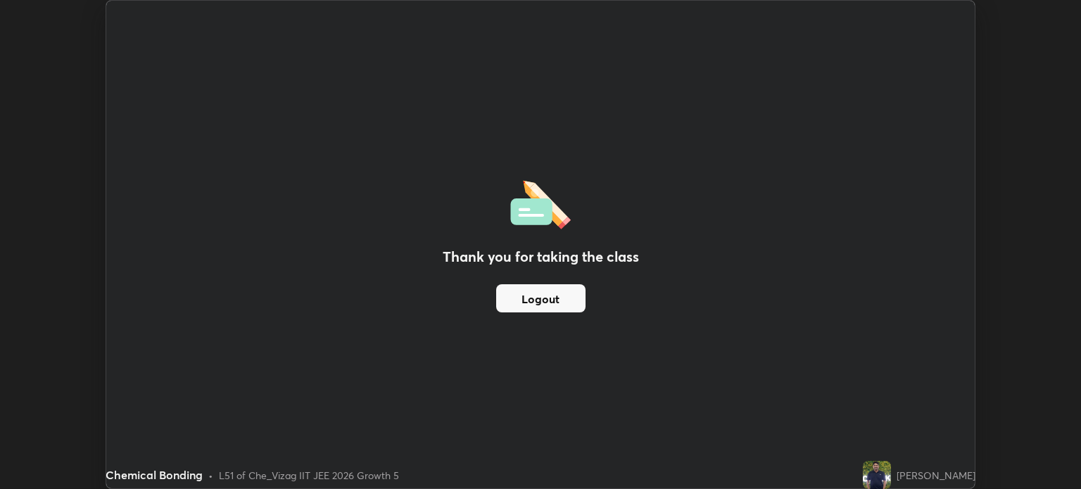
scroll to position [69881, 69290]
